Goal: Information Seeking & Learning: Learn about a topic

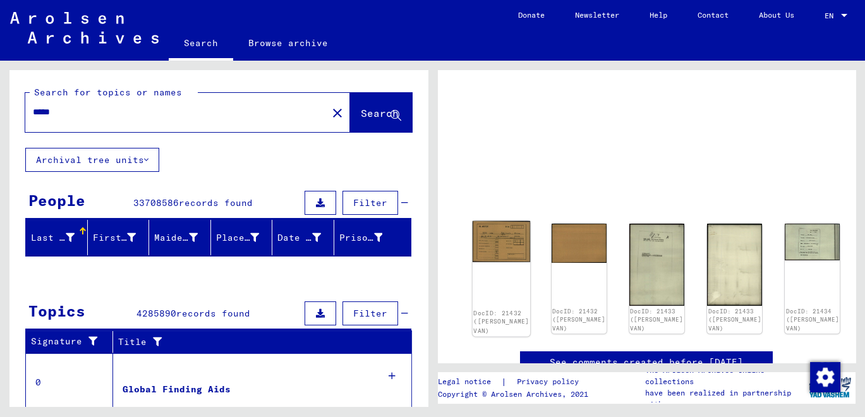
click at [495, 241] on img at bounding box center [501, 241] width 58 height 41
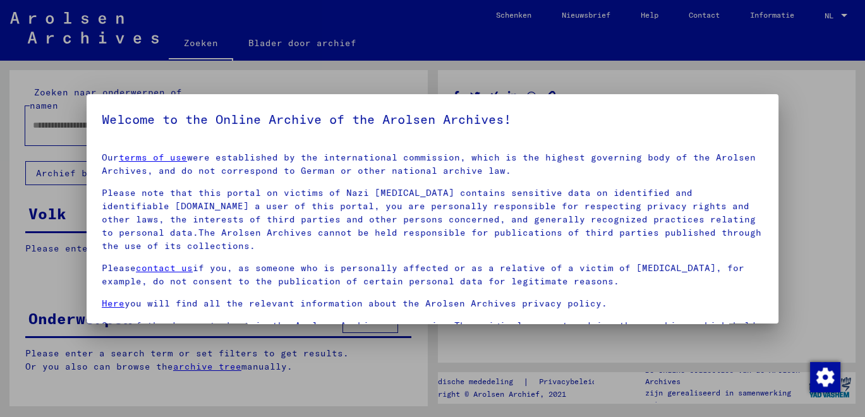
type input "*****"
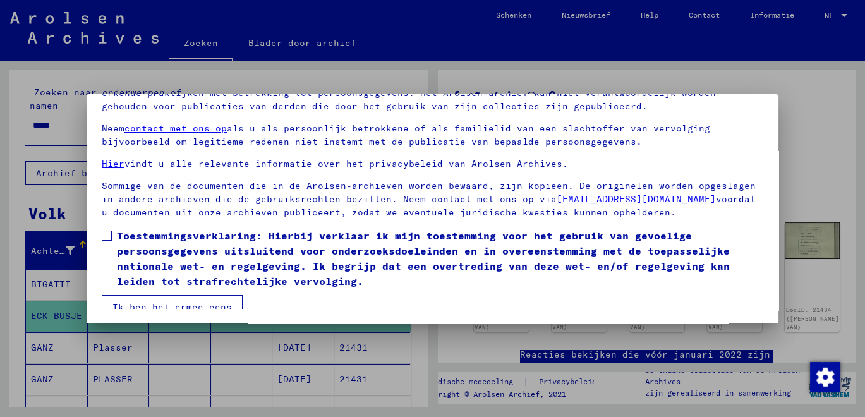
scroll to position [41, 0]
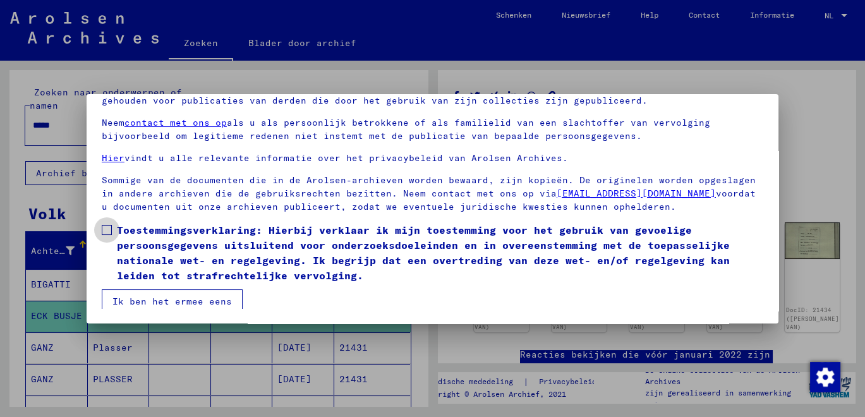
click at [562, 267] on font "Toestemmingsverklaring: Hierbij verklaar ik mijn toestemming voor het gebruik v…" at bounding box center [423, 253] width 613 height 58
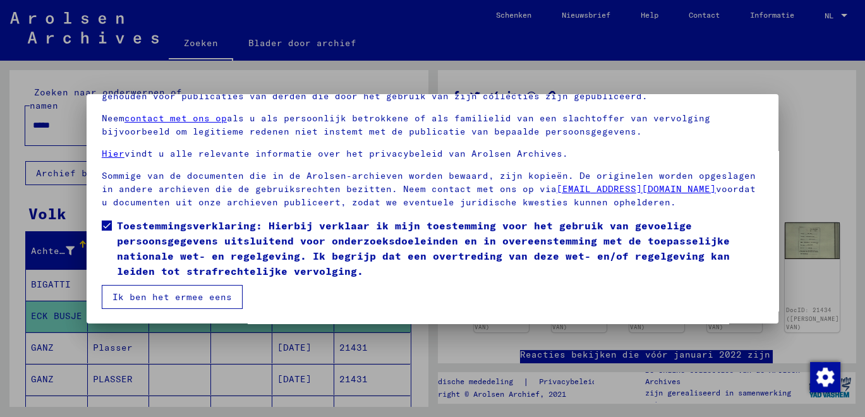
click at [217, 298] on button "Ik ben het ermee eens" at bounding box center [172, 297] width 141 height 24
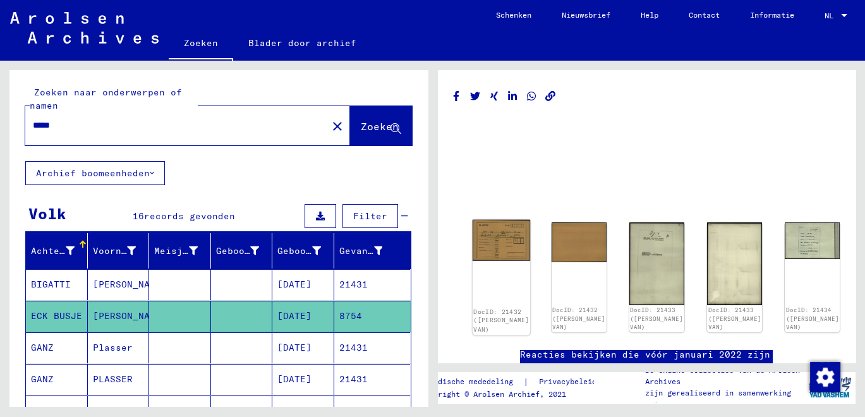
click at [491, 238] on img at bounding box center [501, 240] width 58 height 41
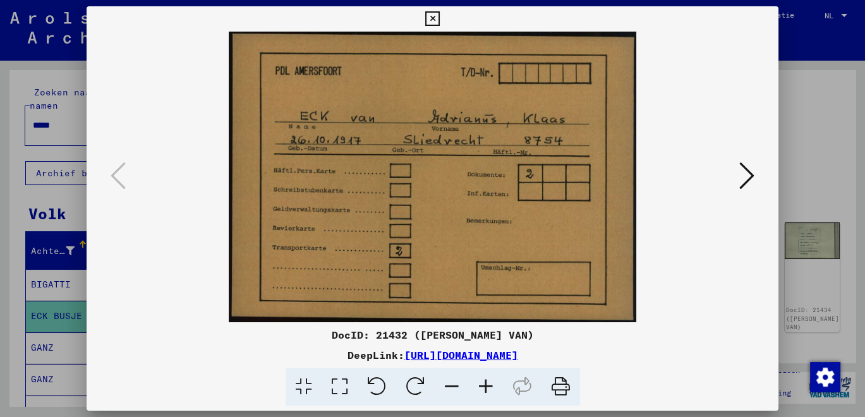
click at [746, 186] on icon at bounding box center [746, 176] width 15 height 30
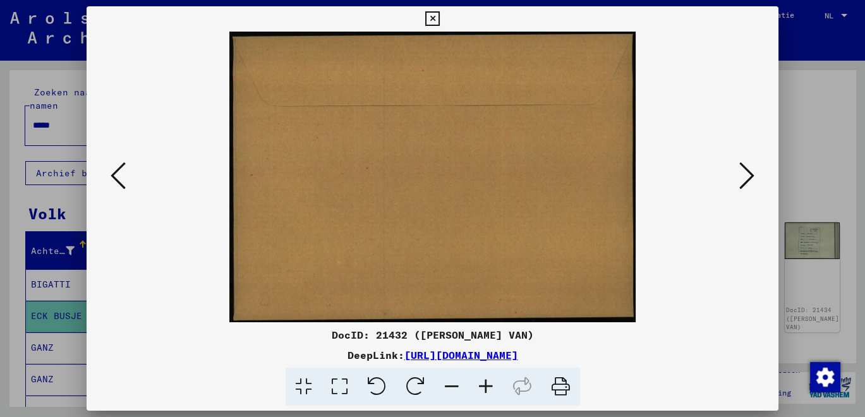
click at [746, 186] on icon at bounding box center [746, 176] width 15 height 30
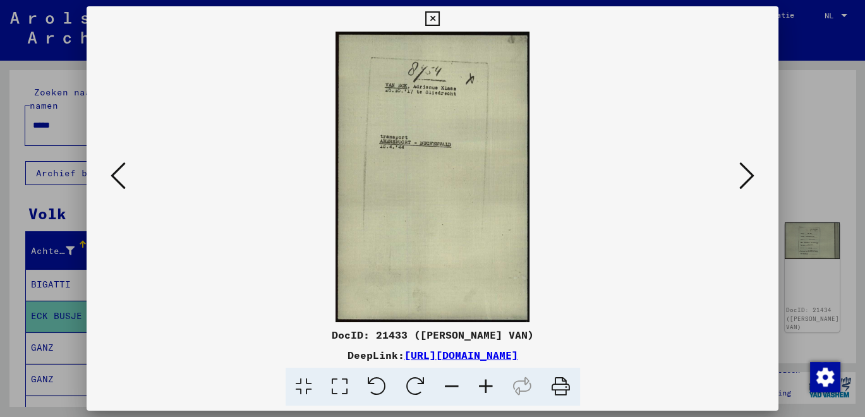
click at [743, 182] on icon at bounding box center [746, 176] width 15 height 30
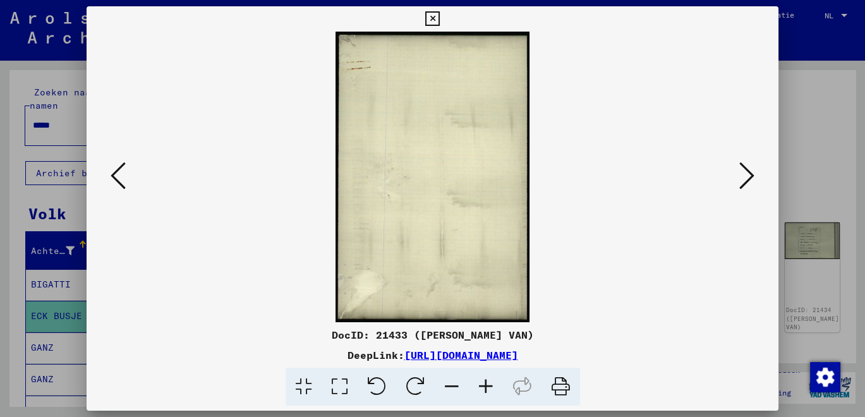
click at [743, 179] on icon at bounding box center [746, 176] width 15 height 30
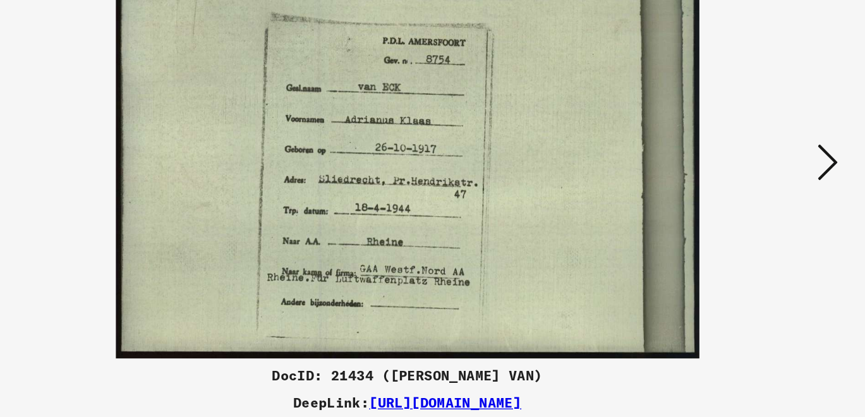
click at [737, 185] on button at bounding box center [747, 177] width 23 height 36
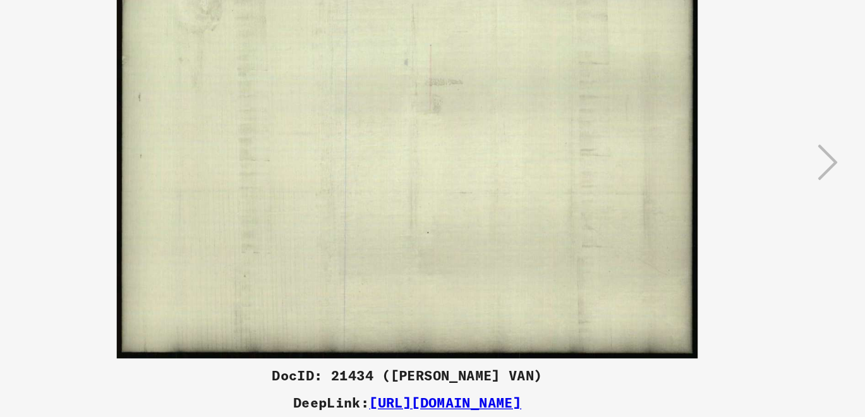
drag, startPoint x: 737, startPoint y: 185, endPoint x: 753, endPoint y: 111, distance: 75.6
click at [753, 111] on div at bounding box center [433, 177] width 692 height 291
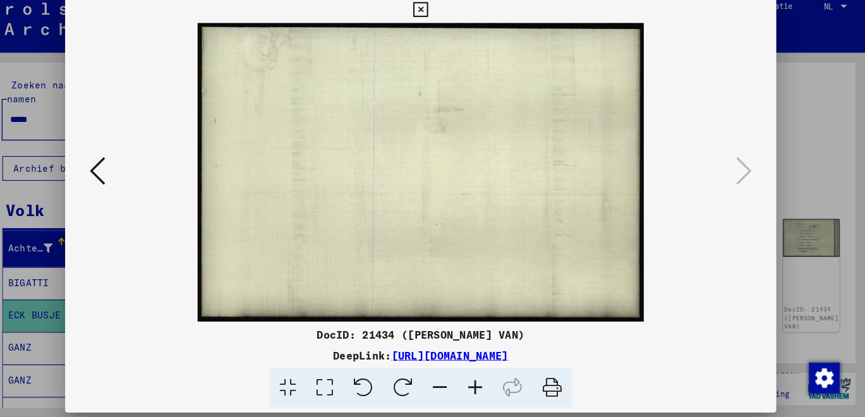
scroll to position [0, 0]
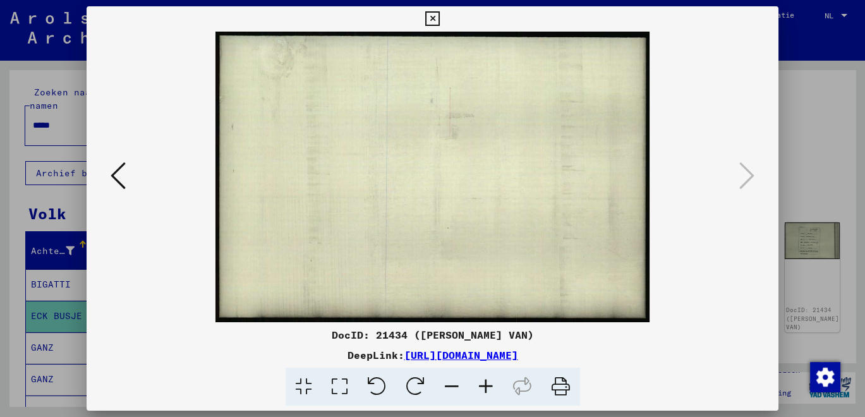
click at [115, 178] on icon at bounding box center [118, 176] width 15 height 30
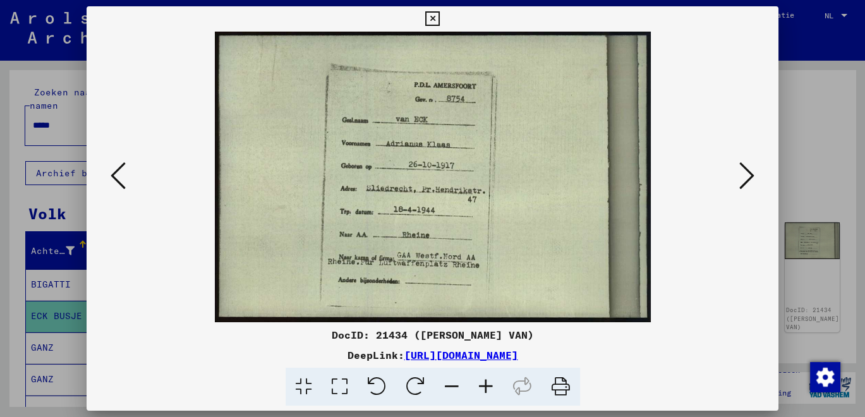
click at [796, 47] on div at bounding box center [432, 208] width 865 height 417
